Goal: Task Accomplishment & Management: Manage account settings

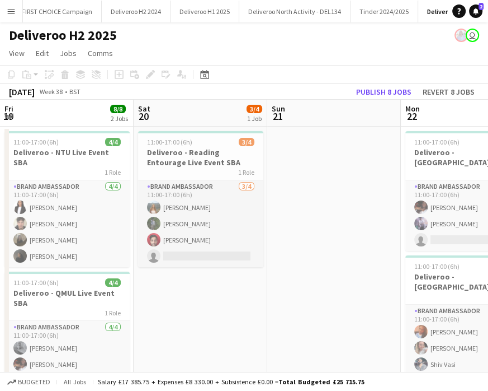
scroll to position [0, 266]
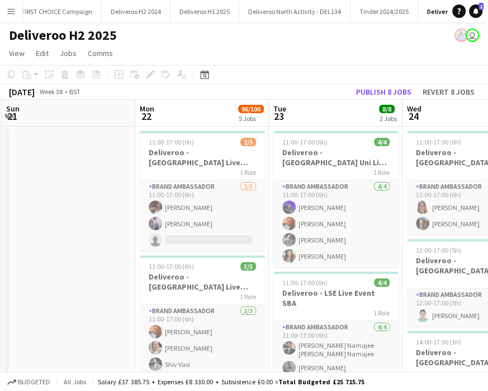
drag, startPoint x: 0, startPoint y: 0, endPoint x: 114, endPoint y: 138, distance: 179.2
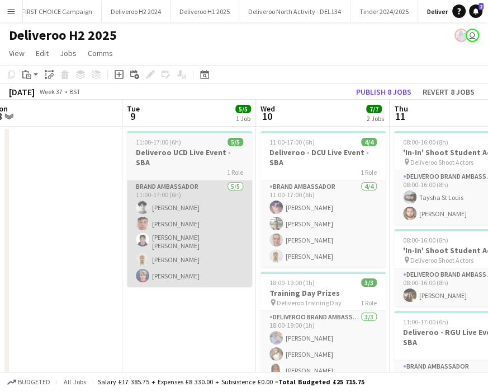
scroll to position [0, 414]
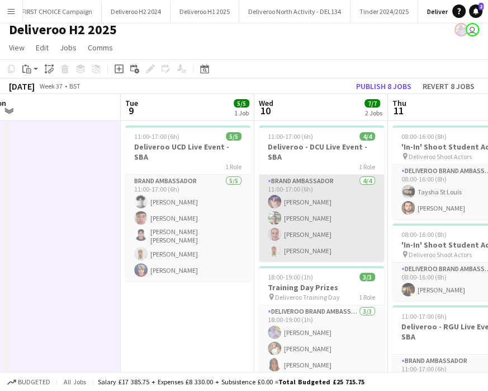
scroll to position [10, 0]
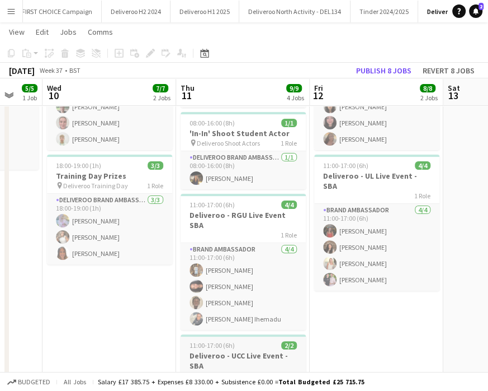
scroll to position [116, 0]
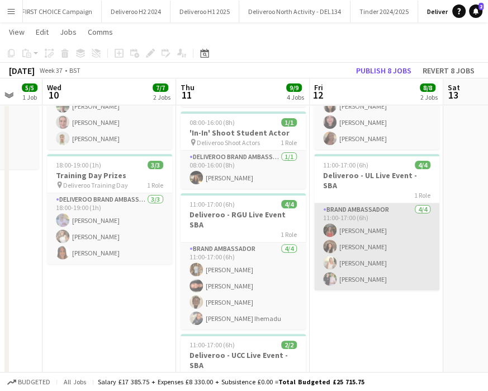
click at [361, 272] on app-card-role "Brand Ambassador 4/4 11:00-17:00 (6h) Laura Nolan Ciara Casey Aoife Kelly Patri…" at bounding box center [376, 246] width 125 height 87
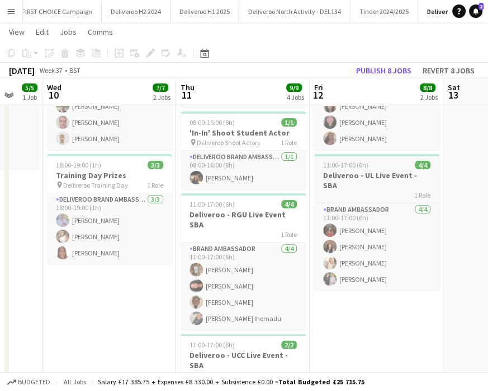
click at [394, 166] on div "11:00-17:00 (6h) 4/4" at bounding box center [376, 165] width 125 height 8
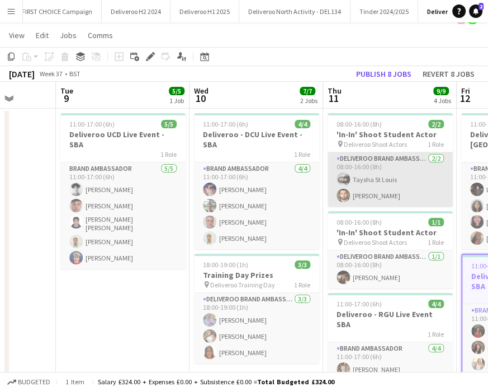
scroll to position [0, 0]
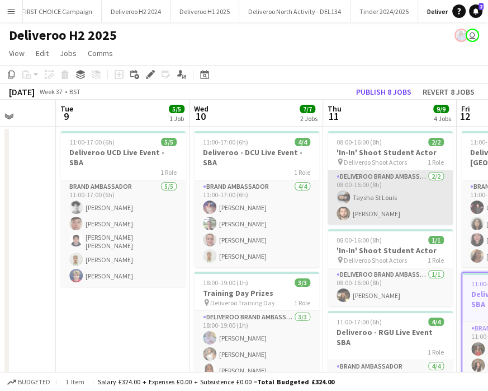
click at [360, 174] on app-card-role "Deliveroo Brand Ambassador 2/2 08:00-16:00 (8h) Taysha St Louis roman norman" at bounding box center [390, 197] width 125 height 54
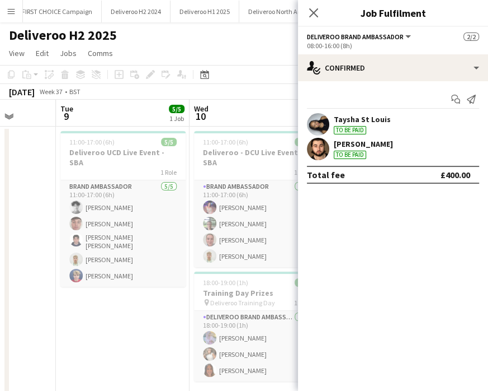
click at [317, 123] on app-user-avatar at bounding box center [318, 124] width 22 height 22
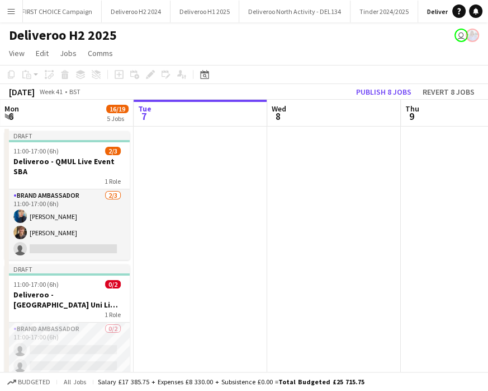
scroll to position [0, 233]
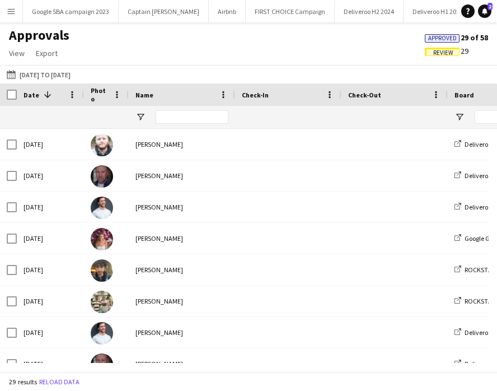
scroll to position [0, 233]
